Goal: Information Seeking & Learning: Learn about a topic

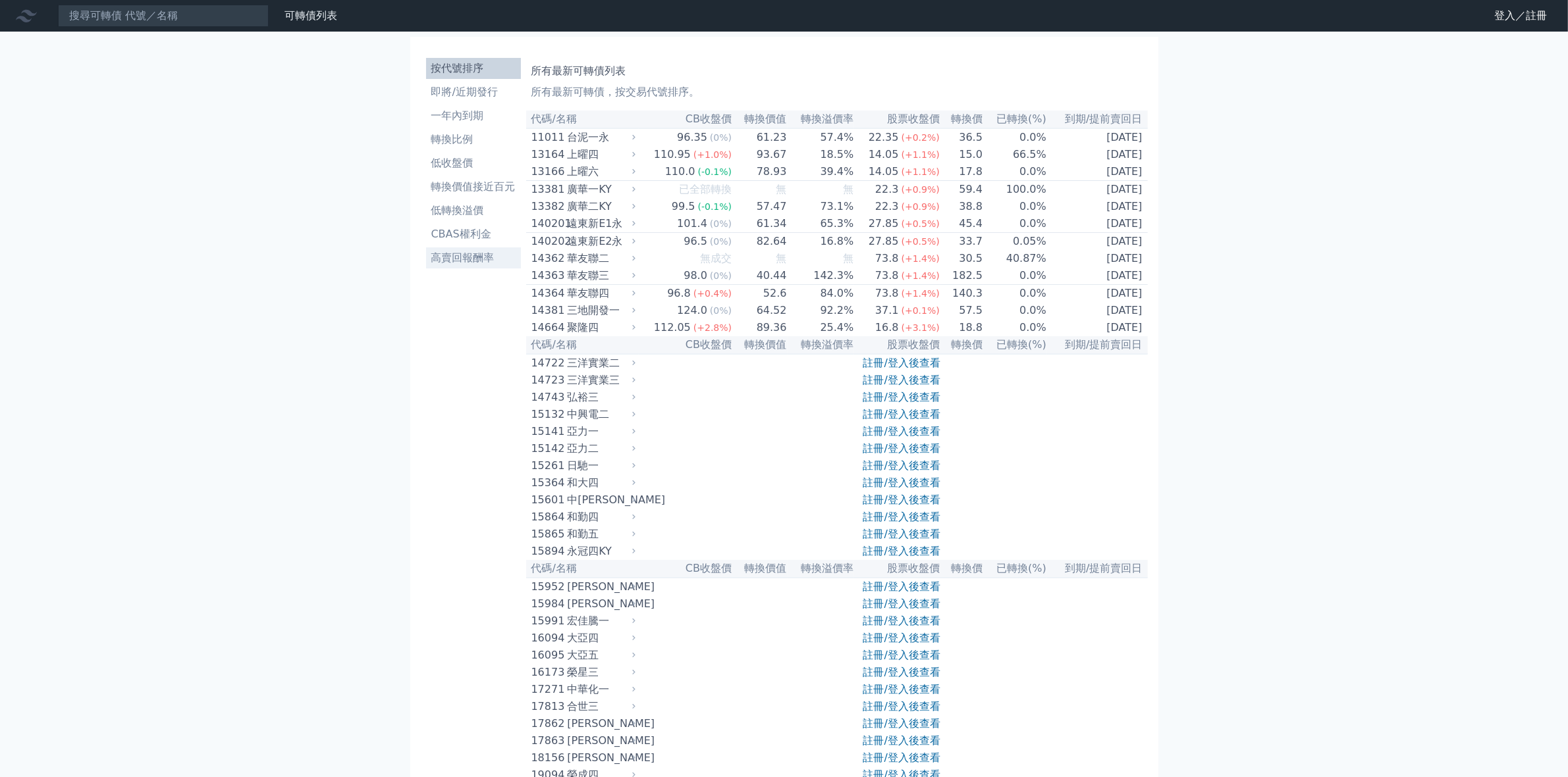
click at [474, 262] on li "高賣回報酬率" at bounding box center [473, 258] width 95 height 16
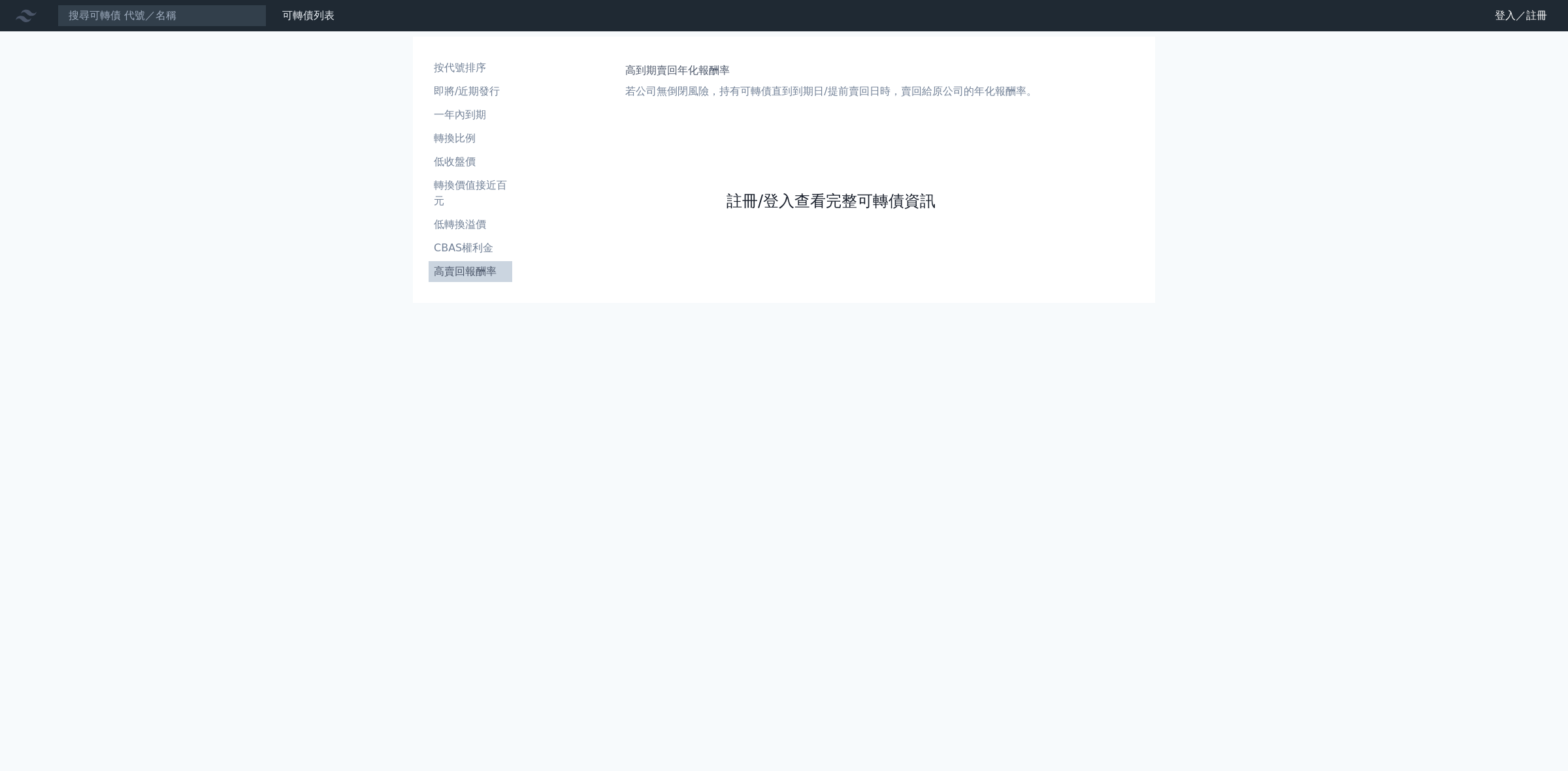
click at [798, 199] on link "註冊/登入查看完整可轉債資訊" at bounding box center [831, 201] width 209 height 21
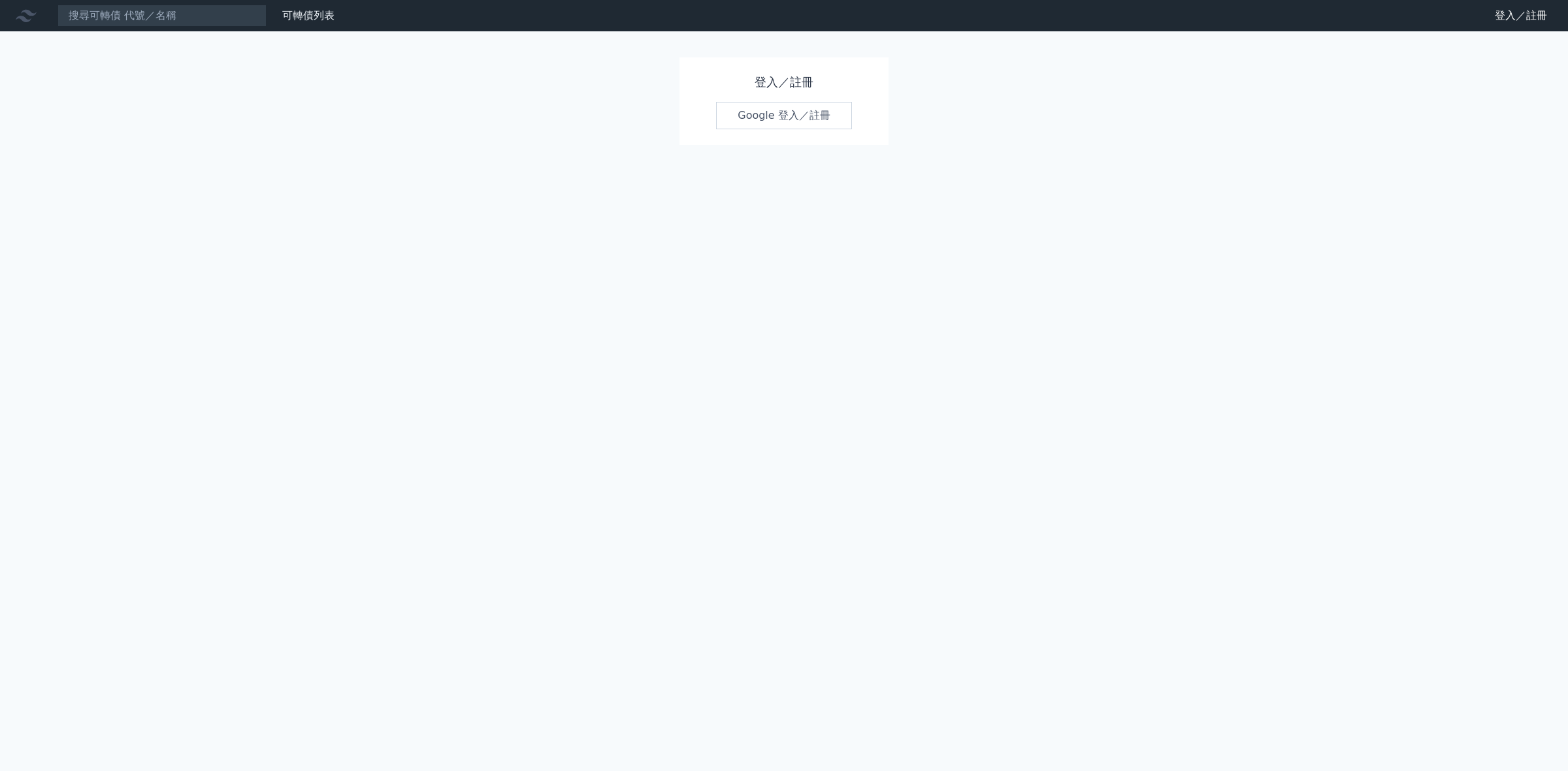
click at [763, 119] on link "Google 登入／註冊" at bounding box center [784, 116] width 136 height 28
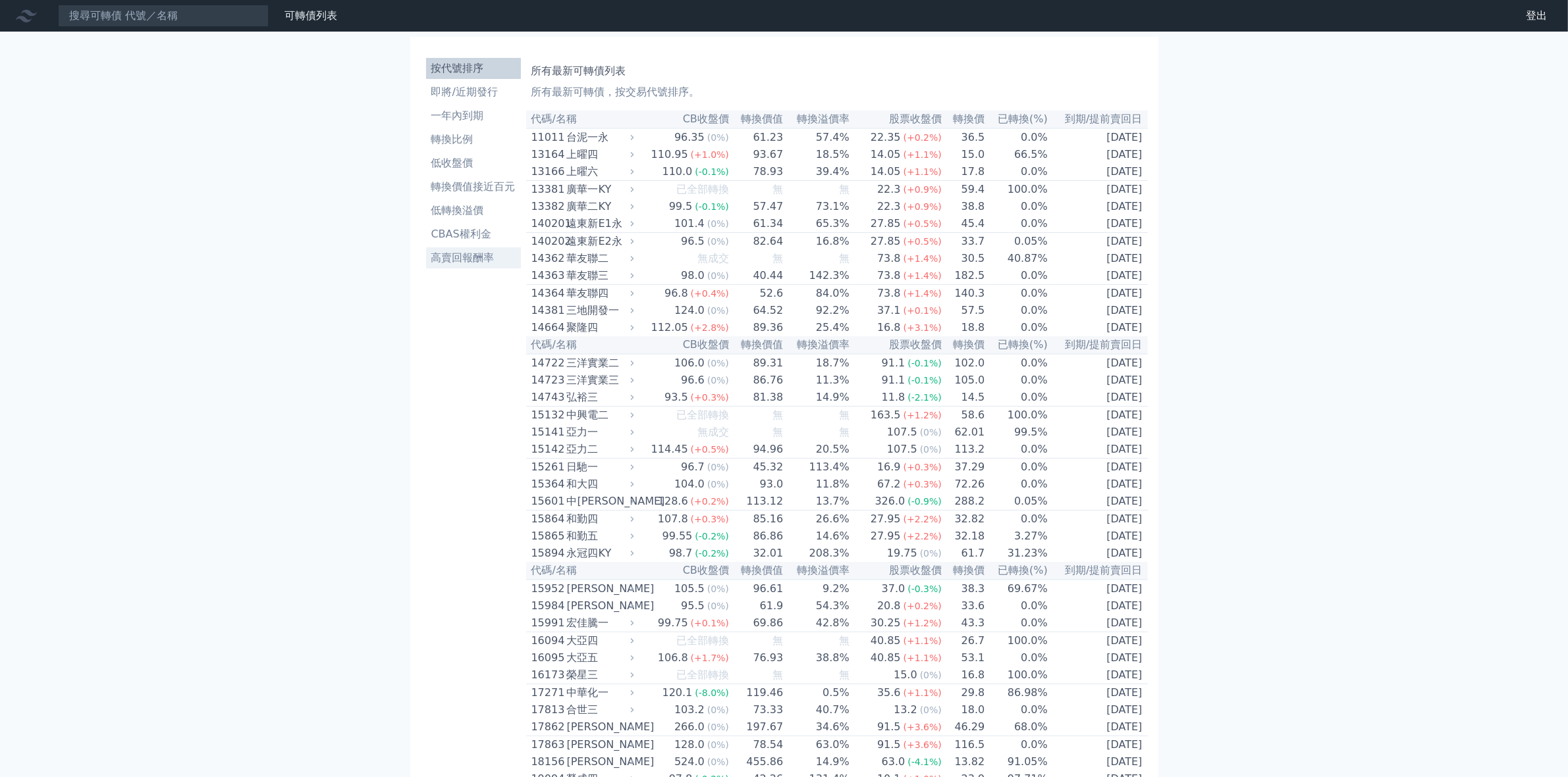
click at [473, 258] on li "高賣回報酬率" at bounding box center [473, 258] width 95 height 16
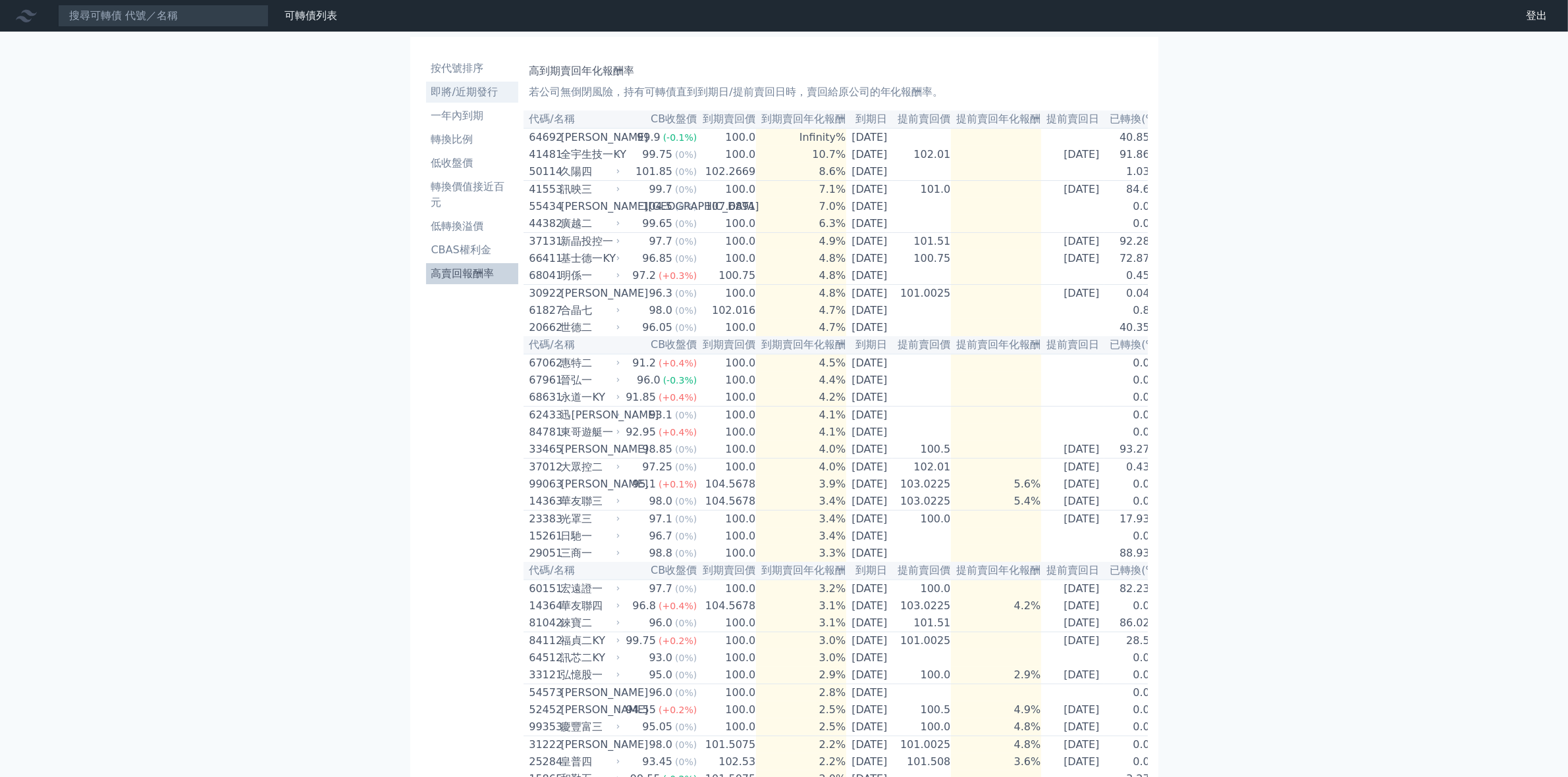
click at [479, 94] on li "即將/近期發行" at bounding box center [472, 92] width 93 height 16
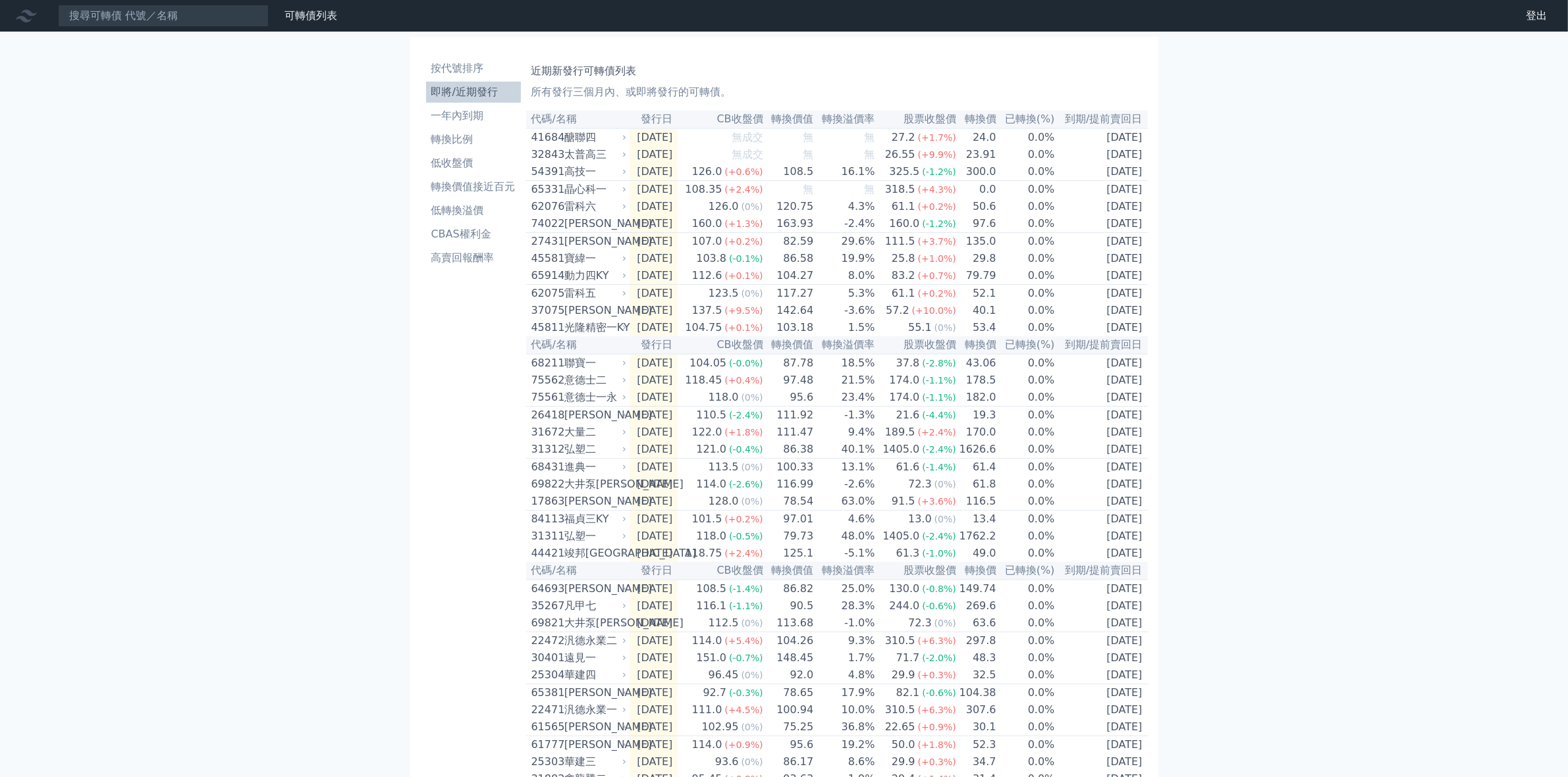
click at [497, 94] on li "即將/近期發行" at bounding box center [473, 92] width 95 height 16
